Goal: Navigation & Orientation: Find specific page/section

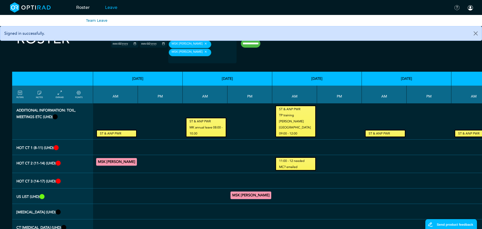
click at [107, 7] on link "Leave" at bounding box center [111, 7] width 28 height 20
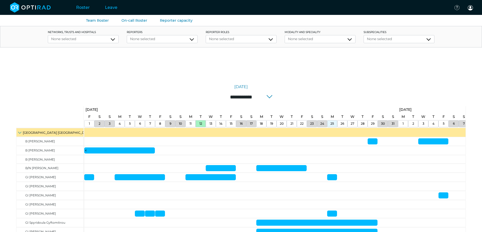
click at [78, 8] on link "Roster" at bounding box center [83, 7] width 29 height 20
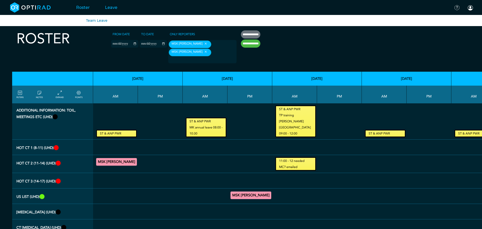
click at [113, 7] on link "Leave" at bounding box center [111, 7] width 28 height 20
